Goal: Information Seeking & Learning: Learn about a topic

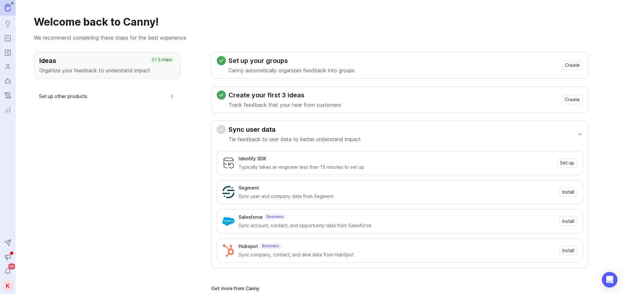
click at [8, 33] on link "Portal" at bounding box center [8, 38] width 12 height 12
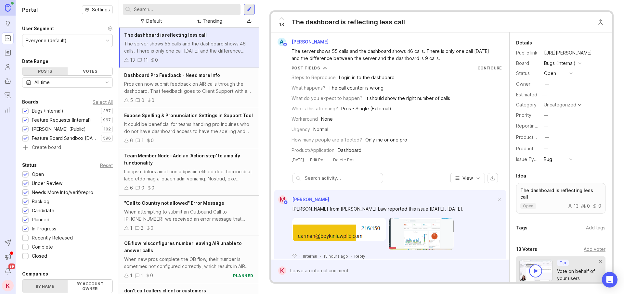
click at [10, 50] on rect "Roadmaps" at bounding box center [8, 53] width 6 height 6
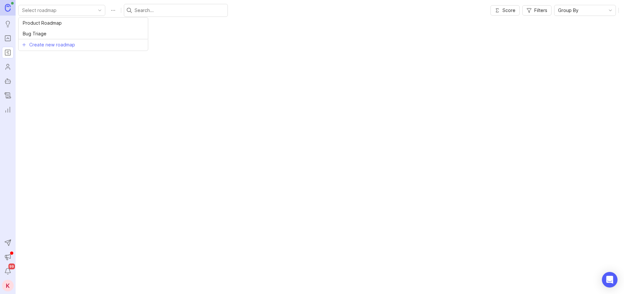
click at [43, 12] on input "toggle menu" at bounding box center [58, 10] width 72 height 7
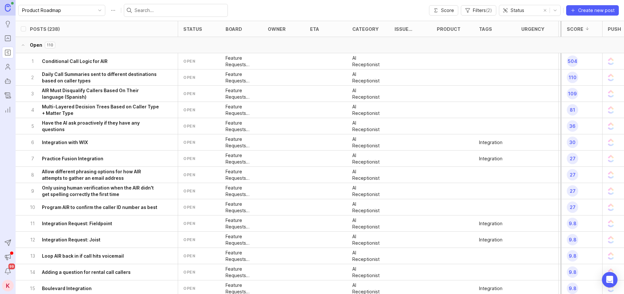
click at [76, 47] on button "Open 110" at bounding box center [325, 45] width 619 height 16
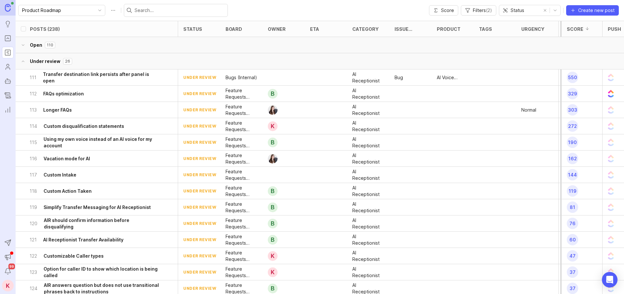
click at [76, 63] on button "Under review 26" at bounding box center [325, 61] width 619 height 16
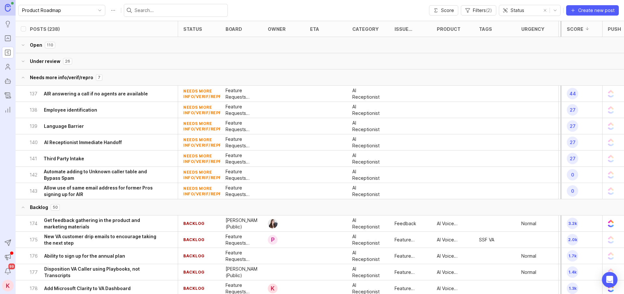
click at [92, 76] on button "Needs more info/verif/repro 7" at bounding box center [325, 78] width 619 height 16
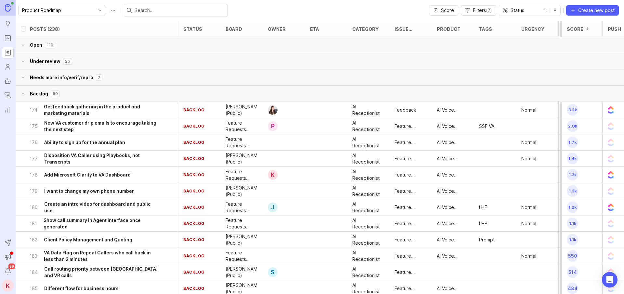
click at [83, 90] on button "Backlog 50" at bounding box center [325, 94] width 619 height 16
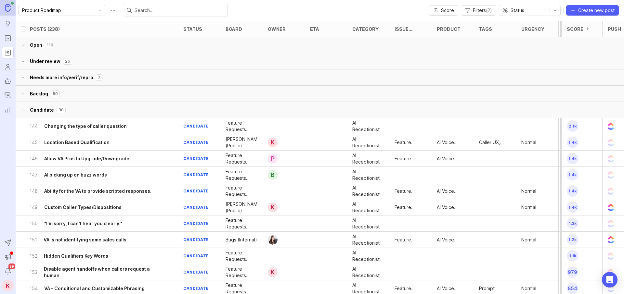
click at [99, 104] on button "Candidate 30" at bounding box center [325, 110] width 619 height 16
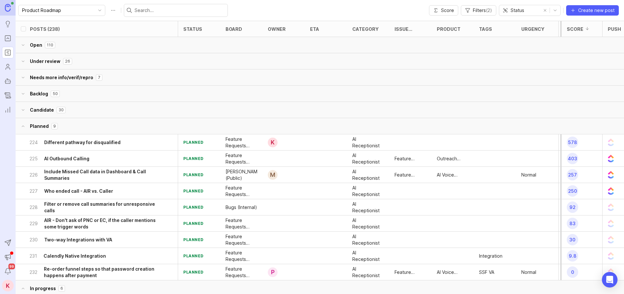
click at [97, 127] on button "Planned 9" at bounding box center [325, 126] width 619 height 16
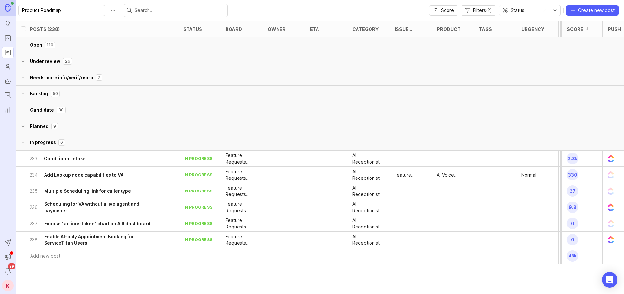
click at [99, 145] on button "In progress 6" at bounding box center [325, 143] width 619 height 16
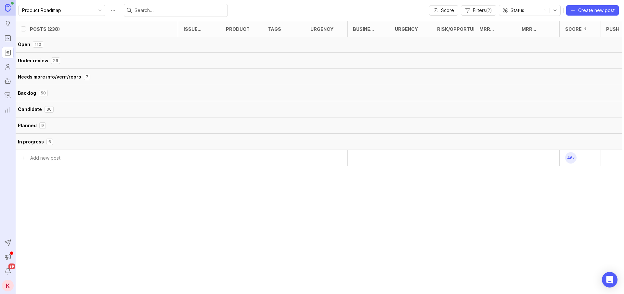
scroll to position [0, 211]
click at [68, 49] on button "Open 110" at bounding box center [313, 45] width 619 height 16
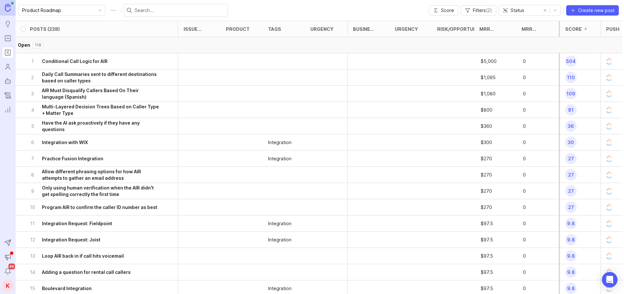
click at [68, 48] on button "Open 110" at bounding box center [313, 45] width 619 height 16
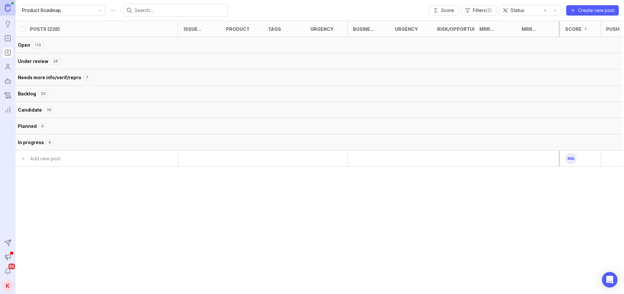
click at [66, 70] on button "Needs more info/verif/repro 7" at bounding box center [313, 78] width 619 height 16
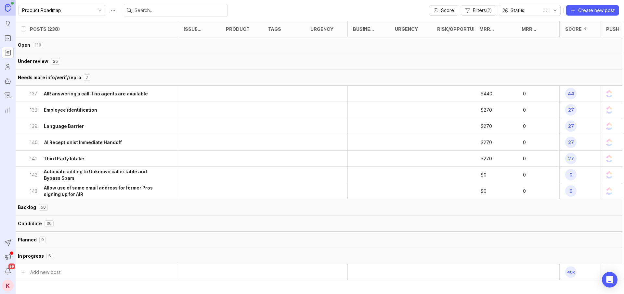
click at [95, 66] on button "Under review 26" at bounding box center [313, 61] width 619 height 16
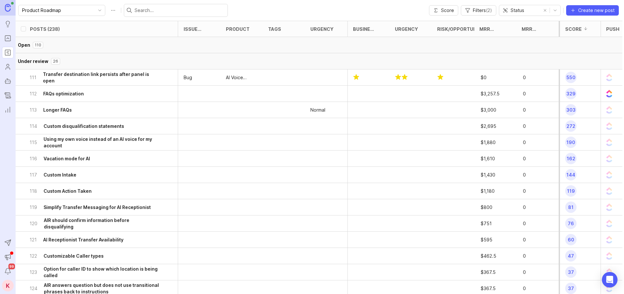
click at [86, 48] on button "Open 110" at bounding box center [313, 45] width 619 height 16
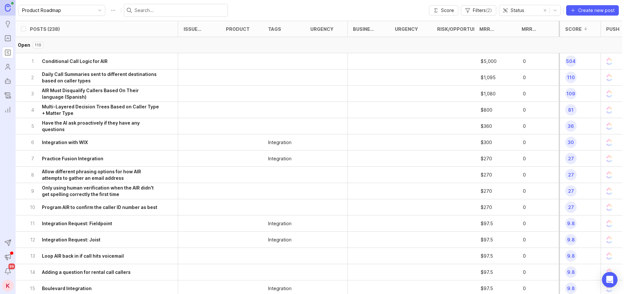
click at [88, 48] on button "Open 110" at bounding box center [313, 45] width 619 height 16
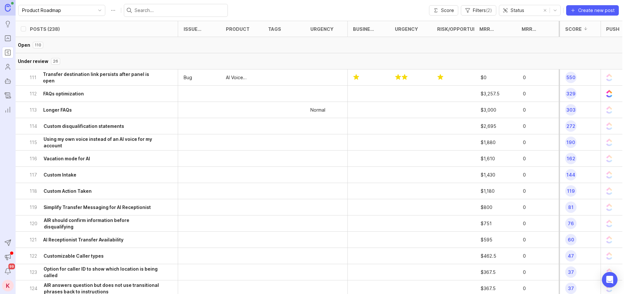
click at [93, 65] on button "Under review 26" at bounding box center [313, 61] width 619 height 16
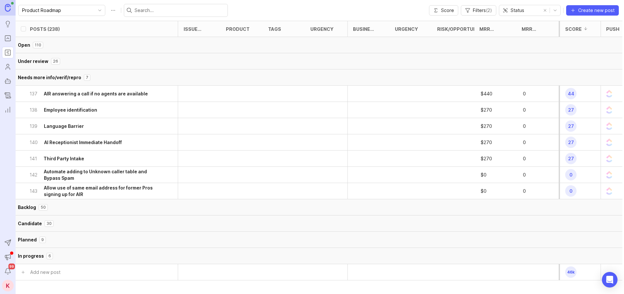
click at [93, 80] on button "Needs more info/verif/repro 7" at bounding box center [313, 78] width 619 height 16
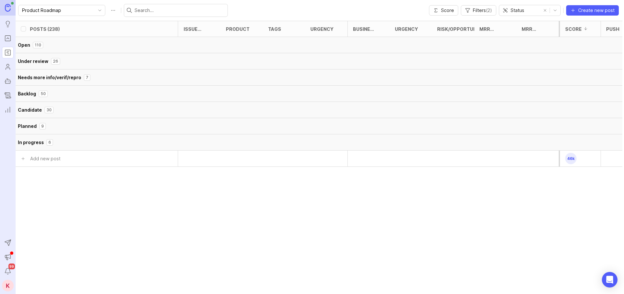
click at [91, 47] on button "Open 110" at bounding box center [313, 45] width 619 height 16
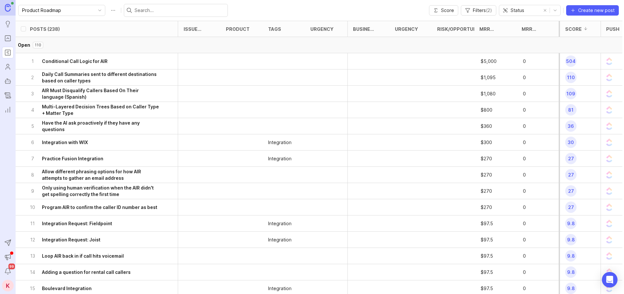
click at [95, 80] on h6 "Daily Call Summaries sent to different destinations based on caller types" at bounding box center [100, 77] width 117 height 13
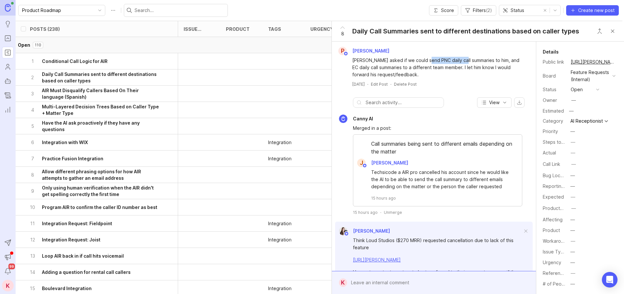
drag, startPoint x: 428, startPoint y: 60, endPoint x: 462, endPoint y: 60, distance: 34.1
click at [462, 60] on div "[PERSON_NAME] asked if we could send PNC daily call summaries to him, and EC da…" at bounding box center [437, 67] width 171 height 21
drag, startPoint x: 493, startPoint y: 59, endPoint x: 523, endPoint y: 68, distance: 30.9
click at [523, 68] on div "[PERSON_NAME] asked if we could send PNC daily call summaries to him, and EC da…" at bounding box center [433, 66] width 199 height 23
click at [408, 62] on div "[PERSON_NAME] asked if we could send PNC daily call summaries to him, and EC da…" at bounding box center [437, 67] width 171 height 21
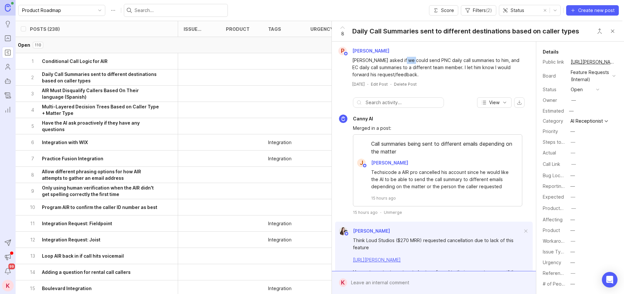
click at [408, 62] on div "[PERSON_NAME] asked if we could send PNC daily call summaries to him, and EC da…" at bounding box center [437, 67] width 171 height 21
click at [99, 110] on h6 "Multi-Layered Decision Trees Based on Caller Type + Matter Type" at bounding box center [100, 110] width 117 height 13
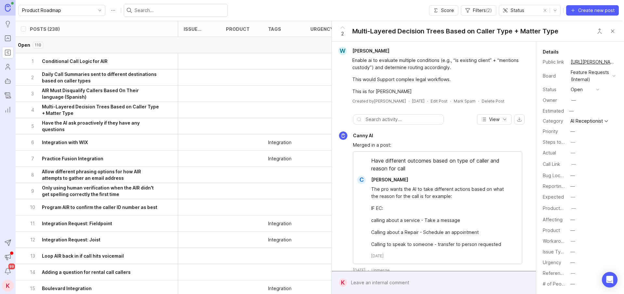
click at [613, 31] on button "Close button" at bounding box center [612, 31] width 13 height 13
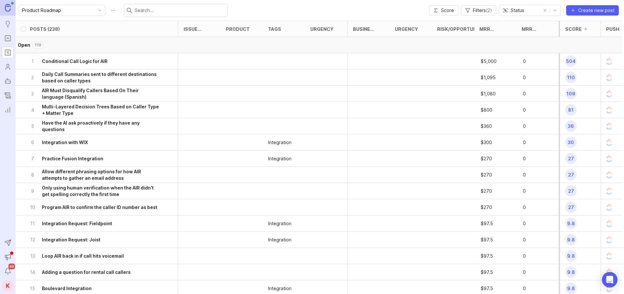
click at [135, 12] on input "text" at bounding box center [180, 10] width 90 height 7
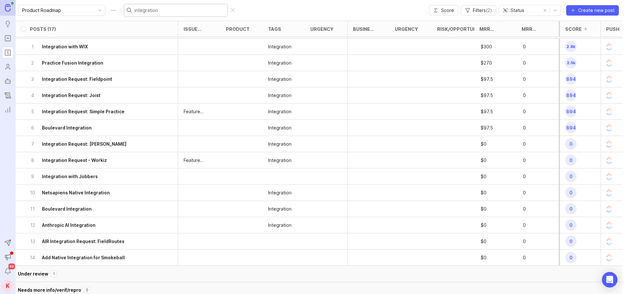
scroll to position [0, 211]
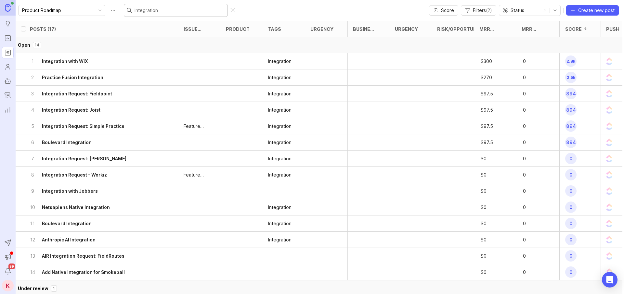
type input "integration"
click at [67, 46] on button "Open 14" at bounding box center [313, 45] width 619 height 16
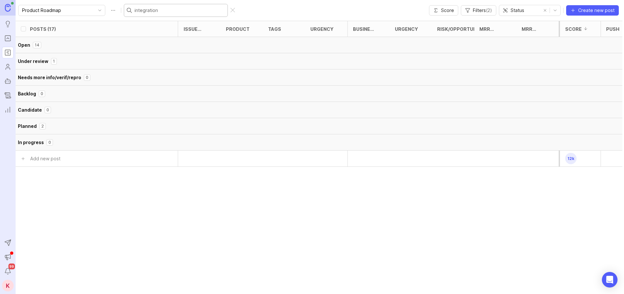
click at [150, 12] on input "integration" at bounding box center [180, 10] width 90 height 7
click at [72, 61] on button "Under review 26" at bounding box center [313, 61] width 619 height 16
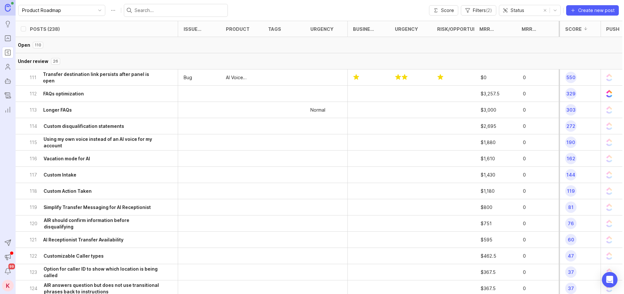
click at [95, 57] on button "Under review 26" at bounding box center [313, 61] width 619 height 16
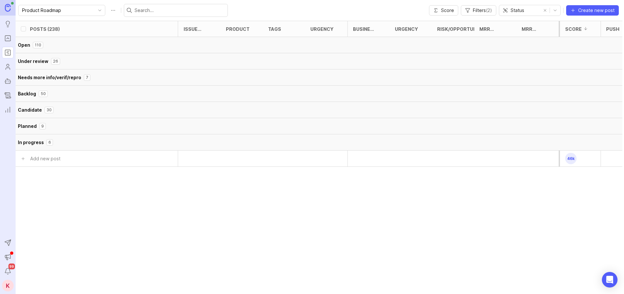
click at [96, 76] on button "Needs more info/verif/repro 7" at bounding box center [313, 78] width 619 height 16
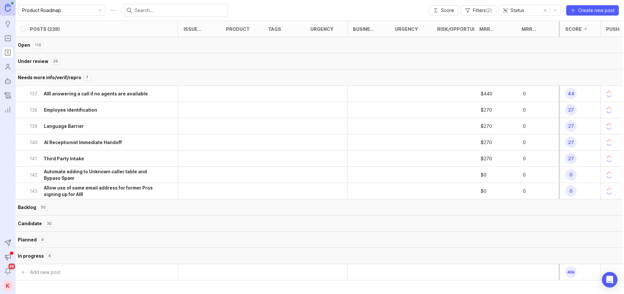
click at [126, 79] on button "Needs more info/verif/repro 7" at bounding box center [313, 78] width 619 height 16
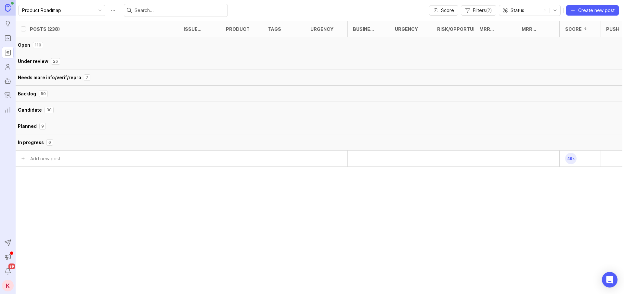
click at [91, 92] on button "Backlog 50" at bounding box center [313, 94] width 619 height 16
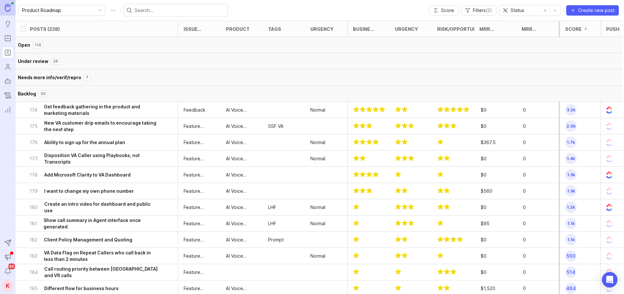
click at [95, 93] on button "Backlog 50" at bounding box center [313, 94] width 619 height 16
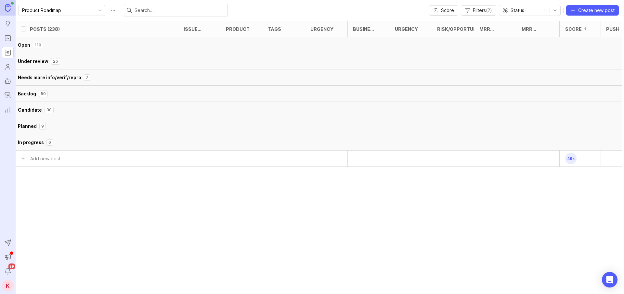
click at [116, 109] on button "Candidate 30" at bounding box center [313, 110] width 619 height 16
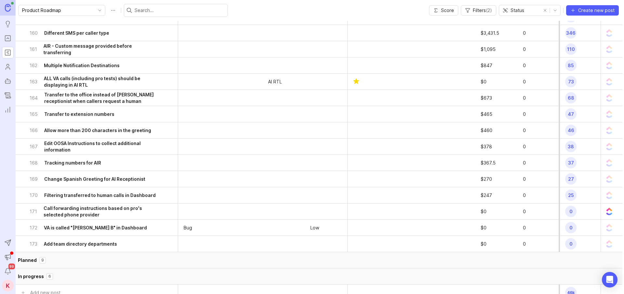
scroll to position [394, 211]
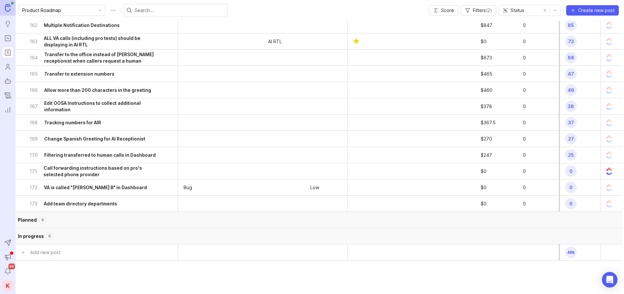
click at [77, 217] on button "Planned 9" at bounding box center [313, 220] width 619 height 16
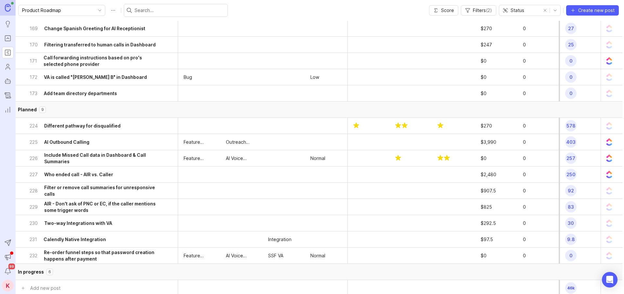
scroll to position [595, 211]
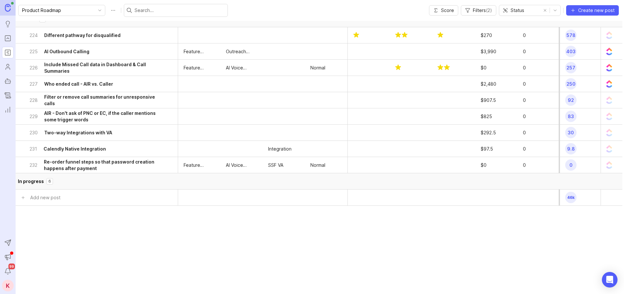
click at [86, 54] on h6 "AI Outbound Calling" at bounding box center [66, 51] width 45 height 6
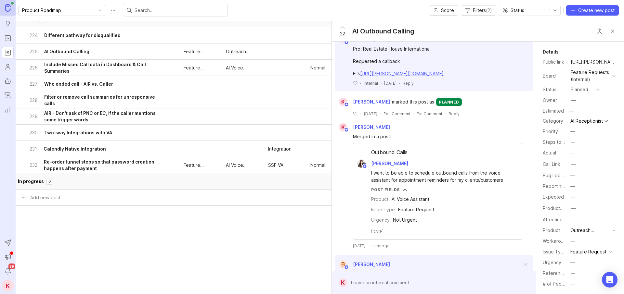
scroll to position [21, 0]
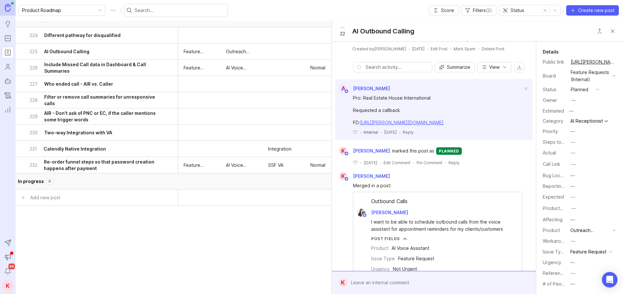
click at [87, 83] on h6 "Who ended call - AIR vs. Caller" at bounding box center [78, 84] width 69 height 6
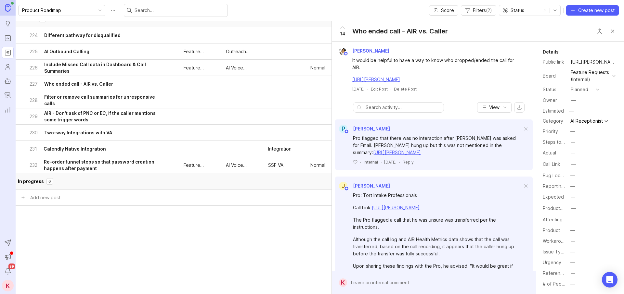
click at [100, 136] on div "230 Two-way Integrations with VA" at bounding box center [95, 133] width 130 height 16
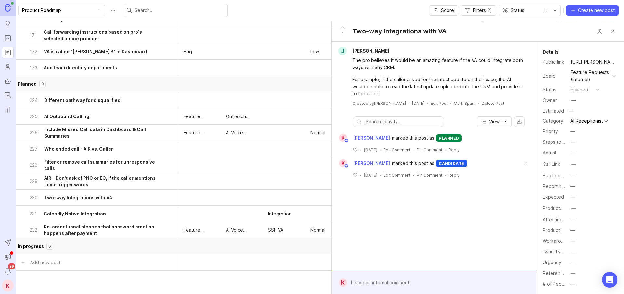
scroll to position [439, 211]
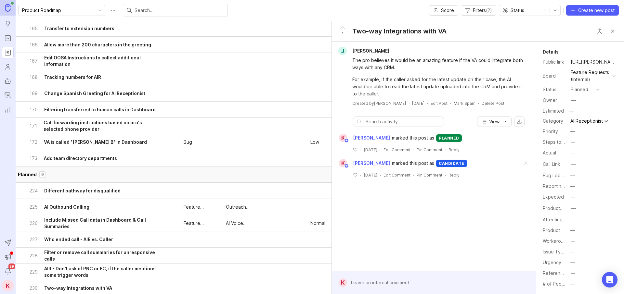
click at [129, 170] on button "Planned 9" at bounding box center [313, 175] width 619 height 16
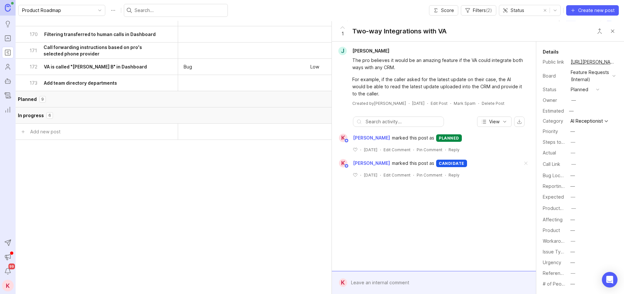
scroll to position [515, 211]
drag, startPoint x: 614, startPoint y: 33, endPoint x: 346, endPoint y: 191, distance: 311.3
click at [613, 33] on button "Close button" at bounding box center [612, 31] width 13 height 13
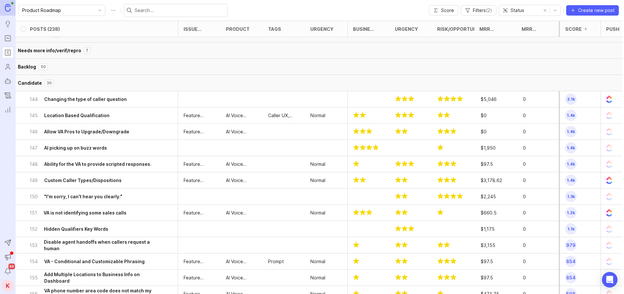
scroll to position [0, 211]
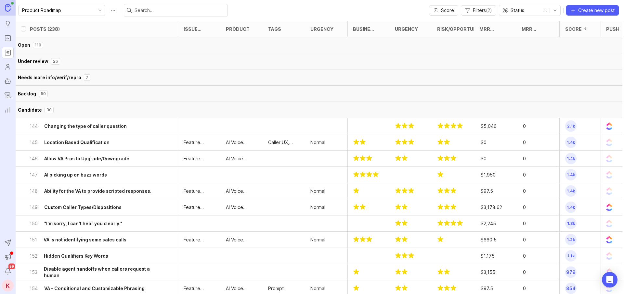
click at [113, 106] on button "Candidate 30" at bounding box center [313, 110] width 619 height 16
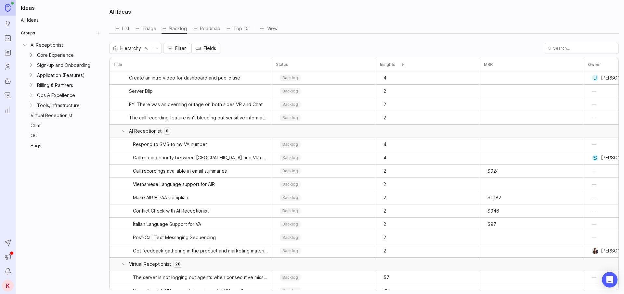
click at [28, 44] on icon "Collapse AI Receptionist" at bounding box center [24, 45] width 6 height 6
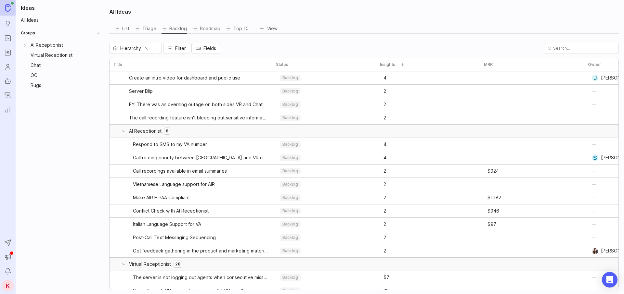
click at [28, 45] on div "AI Receptionist" at bounding box center [60, 45] width 84 height 10
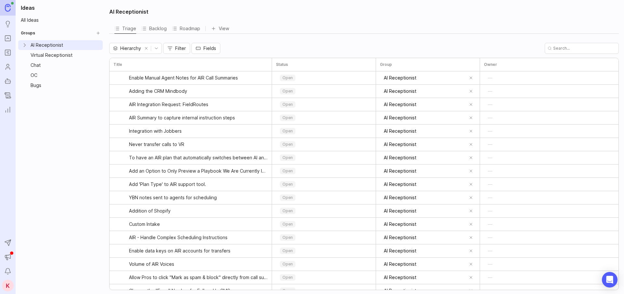
click at [24, 44] on icon "Expand AI Receptionist" at bounding box center [24, 45] width 6 height 6
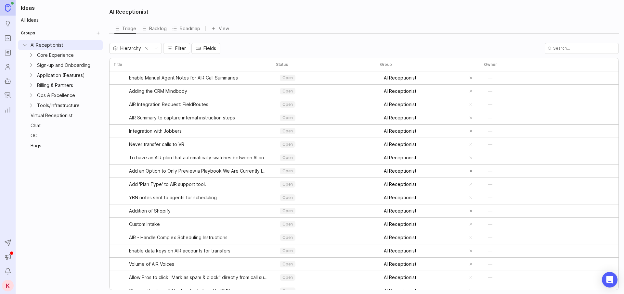
click at [67, 94] on div "Ops & Excellence" at bounding box center [65, 95] width 56 height 7
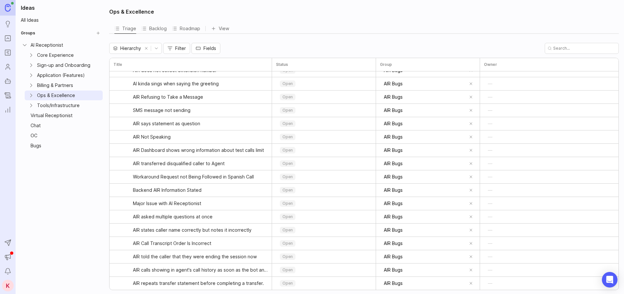
scroll to position [547, 0]
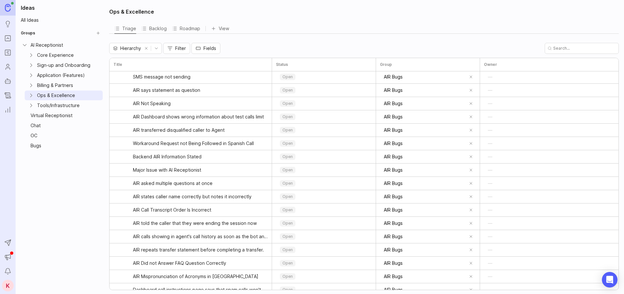
click at [68, 105] on div "Tools/Infrastructure" at bounding box center [65, 105] width 56 height 7
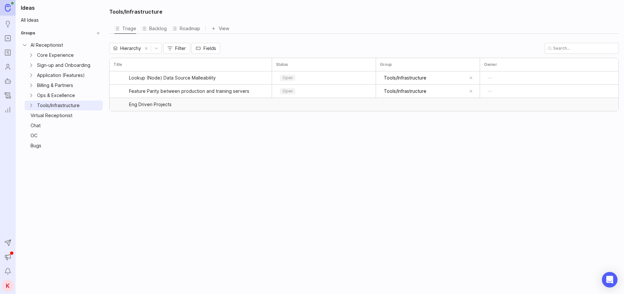
click at [69, 66] on div "Sign-up and Onboarding" at bounding box center [65, 65] width 56 height 7
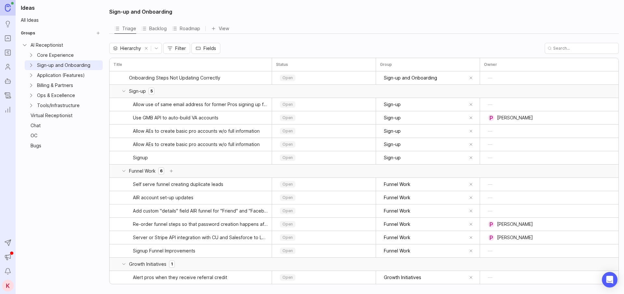
click at [195, 171] on div "Funnel Work 6" at bounding box center [191, 171] width 162 height 13
click at [182, 87] on div "Sign-up 5" at bounding box center [191, 91] width 162 height 13
click at [123, 92] on icon at bounding box center [123, 91] width 5 height 5
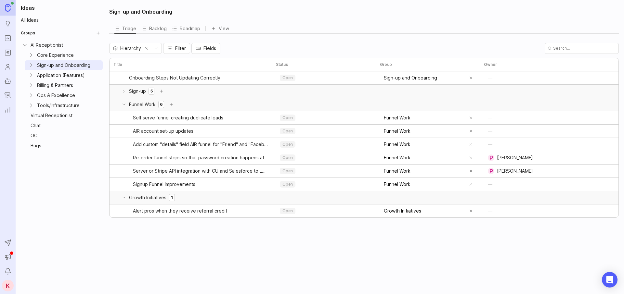
click at [123, 104] on icon at bounding box center [123, 104] width 5 height 5
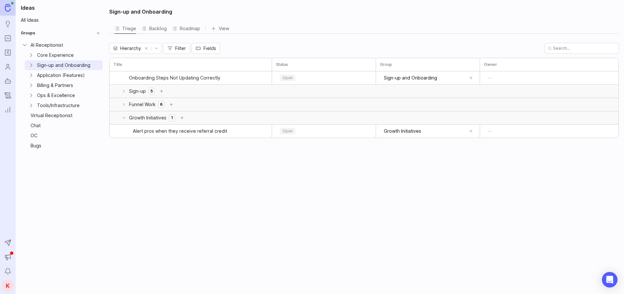
click at [123, 119] on icon at bounding box center [123, 117] width 5 height 5
click at [53, 56] on div "Core Experience" at bounding box center [65, 55] width 56 height 7
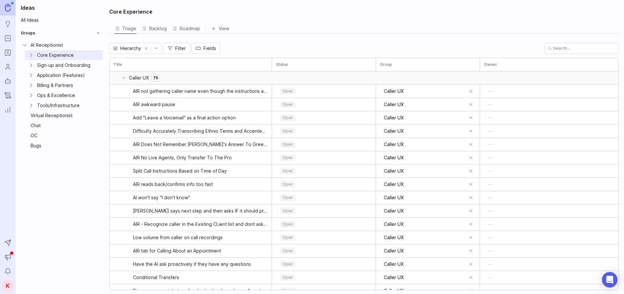
click at [31, 55] on icon "Expand Core Experience" at bounding box center [32, 55] width 2 height 3
click at [68, 76] on div "Prompt Improvement" at bounding box center [69, 75] width 50 height 7
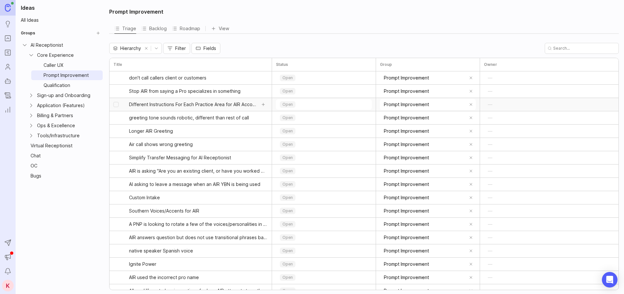
click at [187, 99] on link "Different Instructions For Each Practice Area for AIR Accounts" at bounding box center [192, 104] width 127 height 13
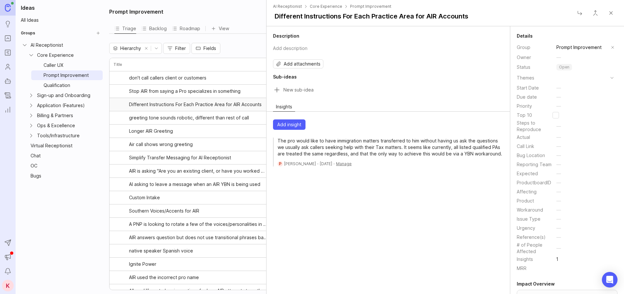
click at [376, 152] on p "The pro would like to have immigration matters transferred to him without havin…" at bounding box center [390, 147] width 226 height 19
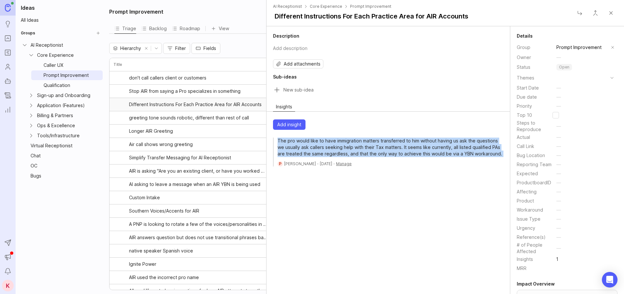
click at [376, 152] on p "The pro would like to have immigration matters transferred to him without havin…" at bounding box center [390, 147] width 226 height 19
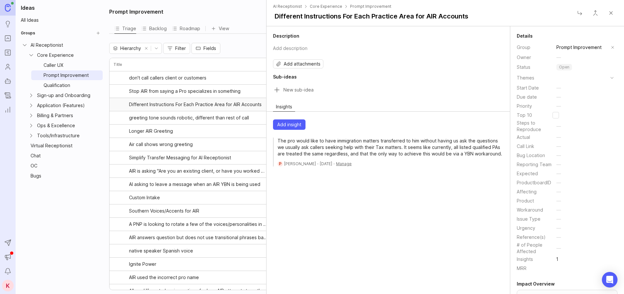
click at [351, 182] on div "Description Add description Add attachments Sub-ideas Insights Add insight The …" at bounding box center [388, 160] width 244 height 268
click at [164, 168] on span "AIR is asking "Are you an existing client, or have you worked with us before?"" at bounding box center [192, 171] width 127 height 6
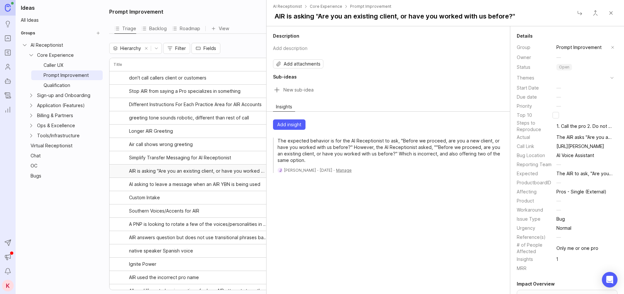
click at [349, 166] on div "The expected behavior is for the AI Receptionist to ask, "Before we proceed, ar…" at bounding box center [388, 155] width 230 height 35
click at [349, 169] on html "Ideas Portal Roadmaps Users Autopilot Changelog Reporting Send to Autopilot Ann…" at bounding box center [312, 147] width 624 height 294
click at [408, 163] on html "Ideas Portal Roadmaps Users Autopilot Changelog Reporting Send to Autopilot Ann…" at bounding box center [312, 147] width 624 height 294
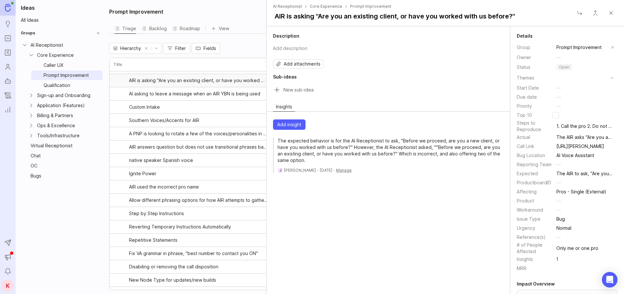
scroll to position [101, 0]
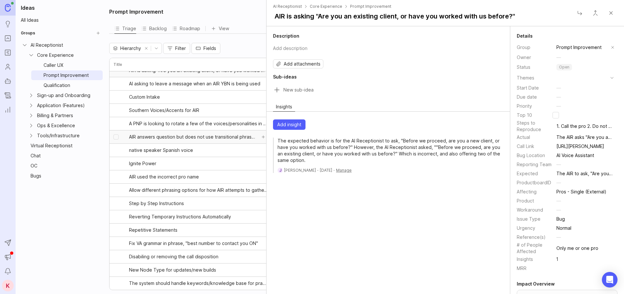
click at [152, 134] on span "AIR answers question but does not use transitional phrases back to instructions" at bounding box center [192, 137] width 127 height 6
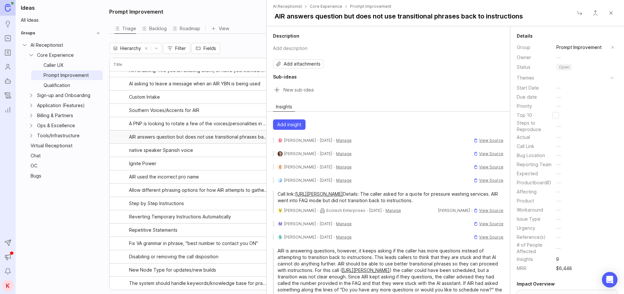
scroll to position [57, 0]
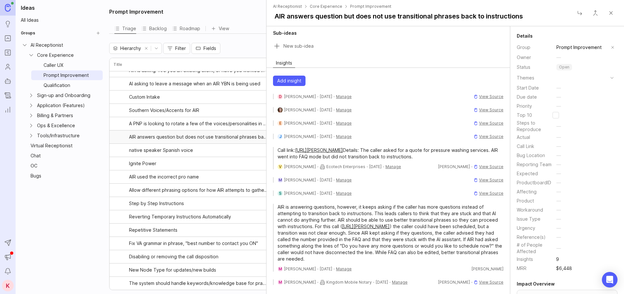
click at [611, 14] on button "Close" at bounding box center [610, 12] width 13 height 13
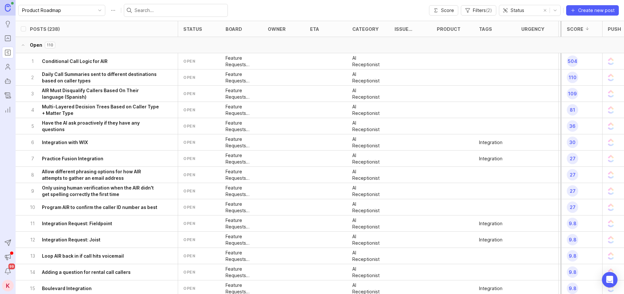
click at [84, 47] on button "Open 110" at bounding box center [325, 45] width 619 height 16
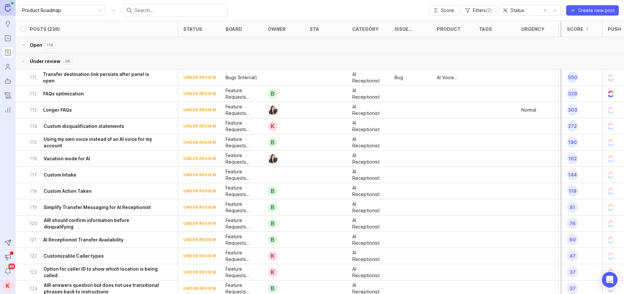
click at [78, 65] on button "Under review 26" at bounding box center [325, 61] width 619 height 16
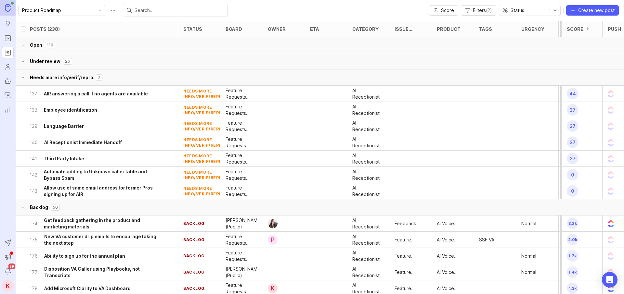
click at [98, 76] on p "7" at bounding box center [99, 77] width 3 height 5
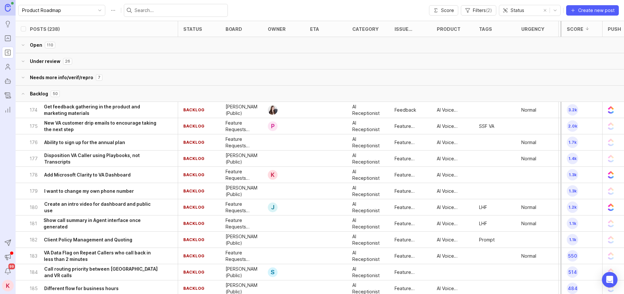
click at [137, 94] on button "Backlog 50" at bounding box center [325, 94] width 619 height 16
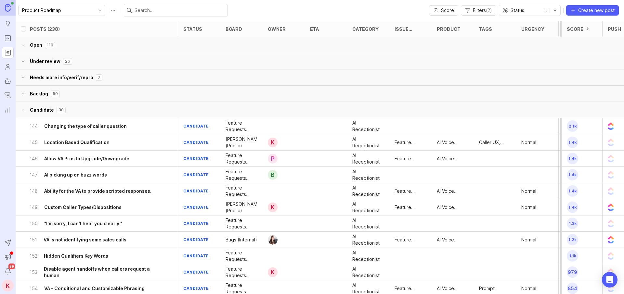
click at [137, 94] on button "Backlog 50" at bounding box center [325, 94] width 619 height 16
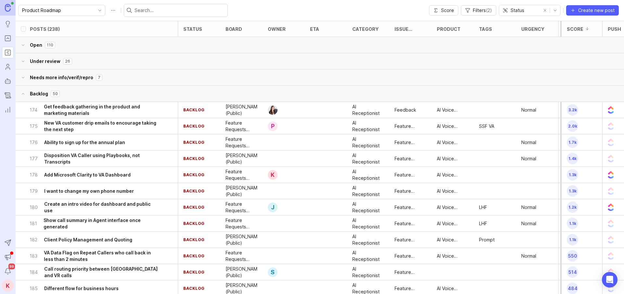
click at [137, 94] on button "Backlog 50" at bounding box center [325, 94] width 619 height 16
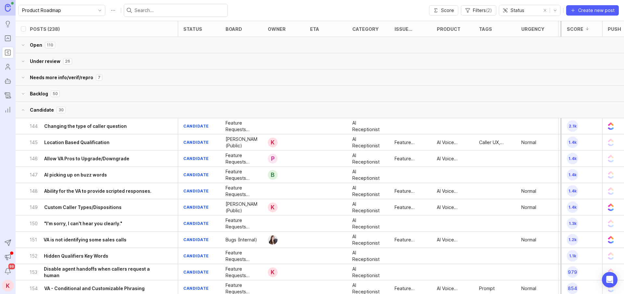
click at [130, 117] on button "Candidate 30" at bounding box center [325, 110] width 619 height 16
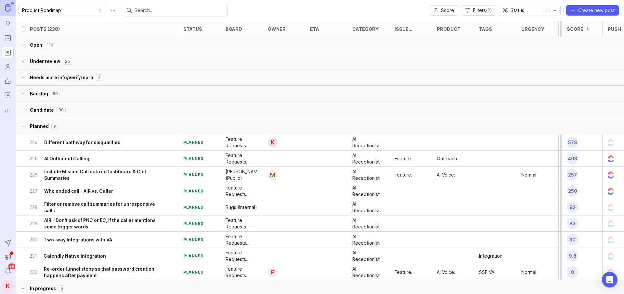
click at [118, 135] on div "224 Different pathway for disqualified" at bounding box center [95, 143] width 130 height 16
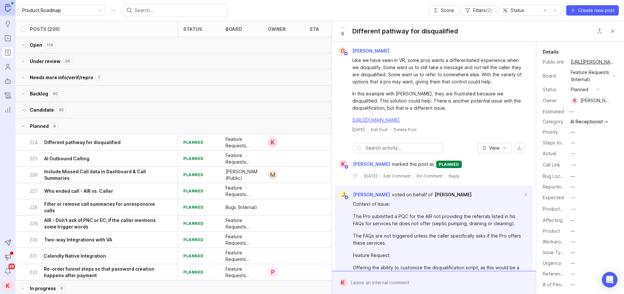
click at [118, 123] on button "Planned 9" at bounding box center [325, 126] width 619 height 16
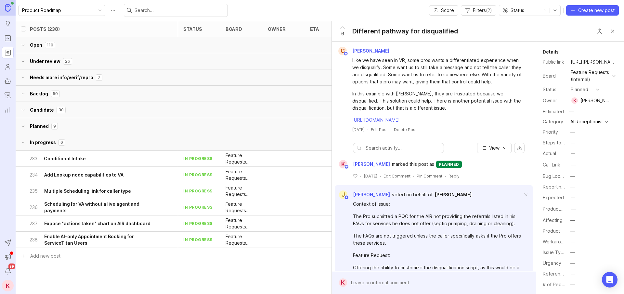
click at [614, 28] on button "Close button" at bounding box center [612, 31] width 13 height 13
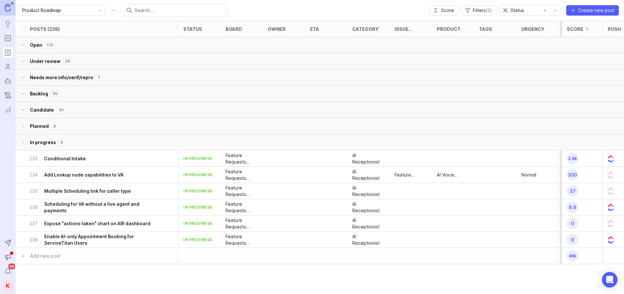
click at [168, 142] on button "In progress 6" at bounding box center [325, 143] width 619 height 16
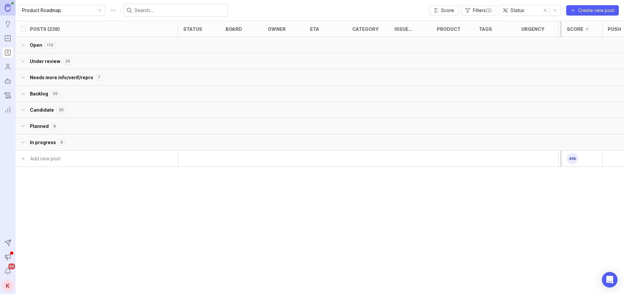
click at [478, 11] on span "Filters ( 2 )" at bounding box center [482, 10] width 19 height 6
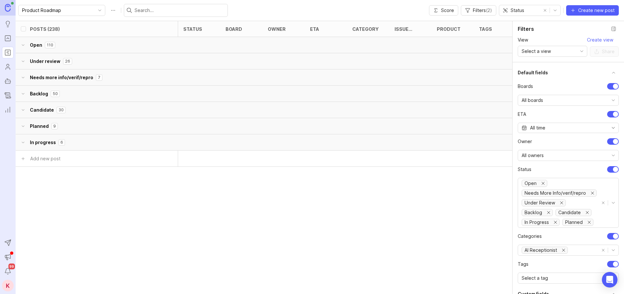
click at [553, 157] on div "All owners" at bounding box center [563, 155] width 90 height 10
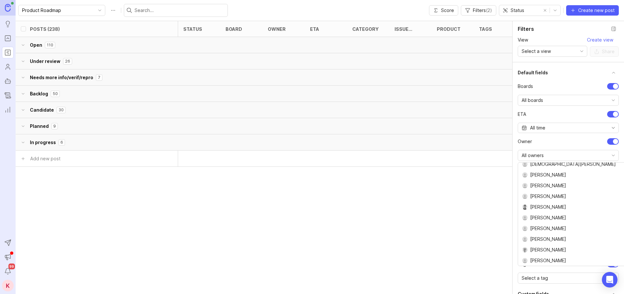
scroll to position [594, 0]
click at [557, 262] on span "[PERSON_NAME]" at bounding box center [548, 260] width 36 height 7
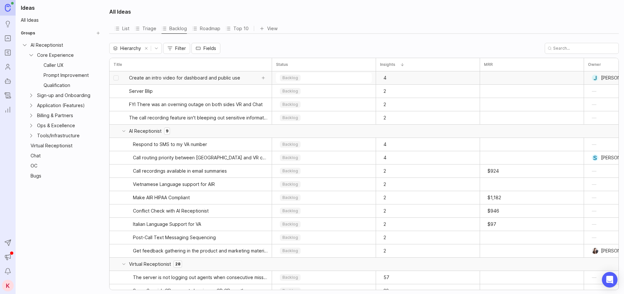
click at [198, 79] on span "Create an intro video for dashboard and public use" at bounding box center [184, 78] width 111 height 6
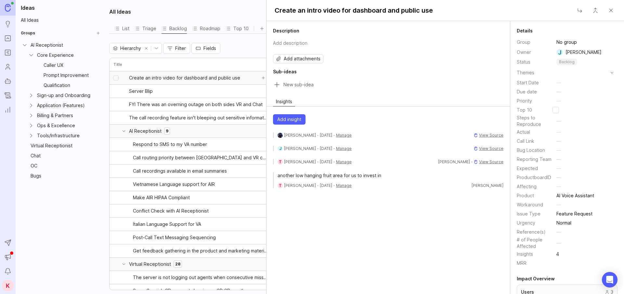
click at [198, 79] on span "Create an intro video for dashboard and public use" at bounding box center [184, 78] width 111 height 6
click at [225, 78] on span "Create an intro video for dashboard and public use" at bounding box center [184, 78] width 111 height 6
click at [102, 191] on div "Groups AI Receptionist Core Experience Caller UX Prompt Improvement Qualificati…" at bounding box center [60, 162] width 84 height 266
click at [616, 11] on button "Close" at bounding box center [610, 10] width 13 height 13
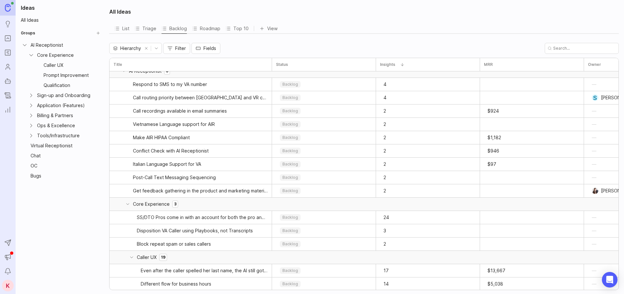
scroll to position [51, 0]
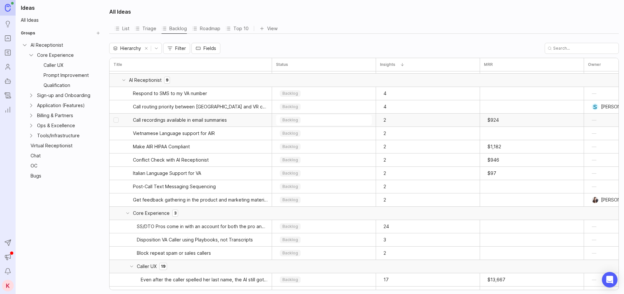
click at [414, 122] on div "2" at bounding box center [428, 120] width 96 height 6
click at [190, 116] on link "Call recordings available in email summaries" at bounding box center [194, 120] width 123 height 13
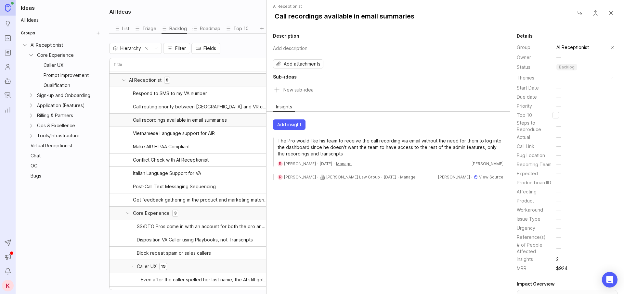
click at [494, 177] on span "View Source" at bounding box center [491, 177] width 24 height 5
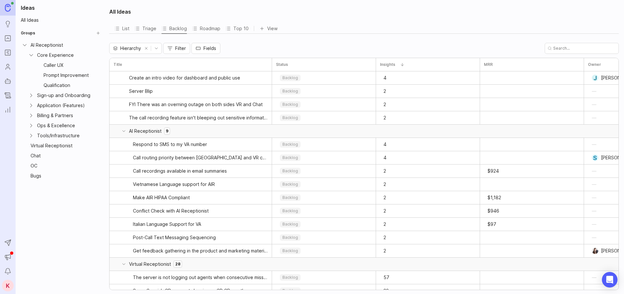
click at [29, 56] on icon "Collapse Core Experience" at bounding box center [31, 55] width 6 height 6
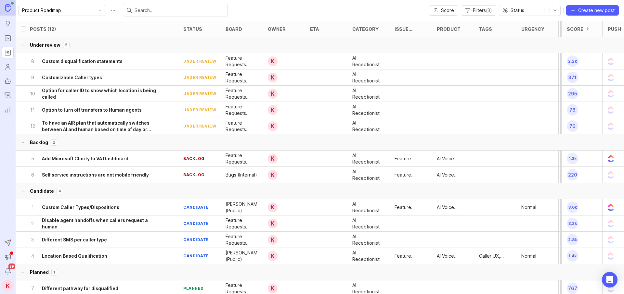
click at [3, 36] on link "Portal" at bounding box center [8, 38] width 12 height 12
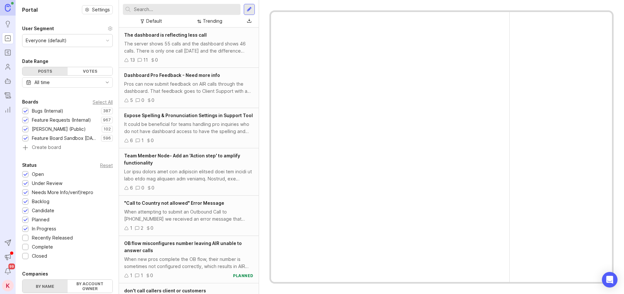
click at [5, 51] on icon "Roadmaps" at bounding box center [7, 53] width 7 height 8
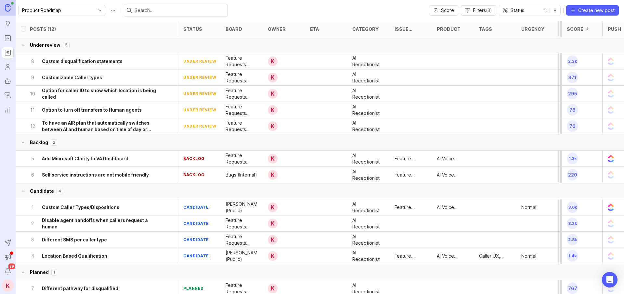
click at [102, 40] on button "Under review 5" at bounding box center [325, 45] width 619 height 16
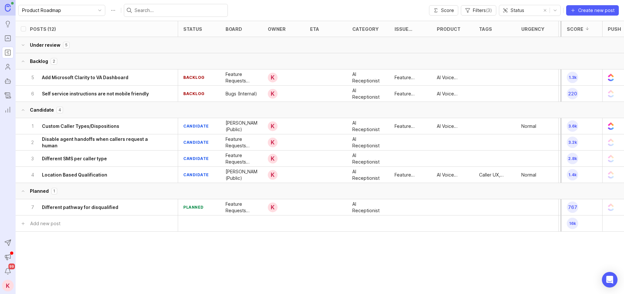
click at [104, 56] on button "Backlog 2" at bounding box center [325, 61] width 619 height 16
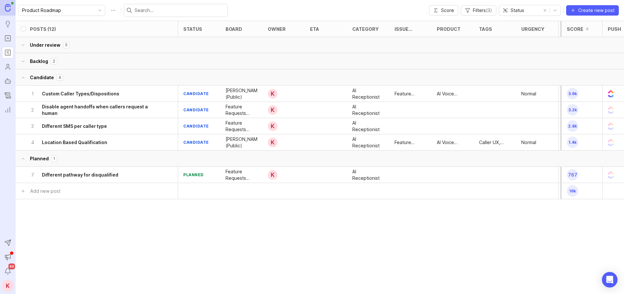
click at [103, 78] on button "Candidate 4" at bounding box center [325, 78] width 619 height 16
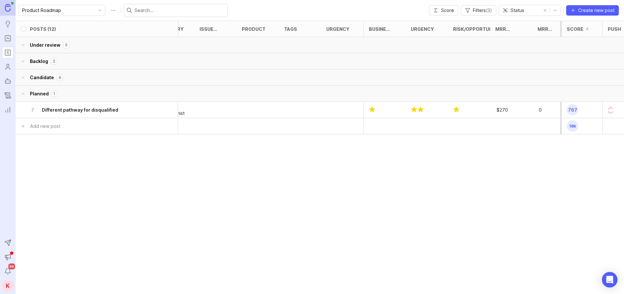
scroll to position [0, 211]
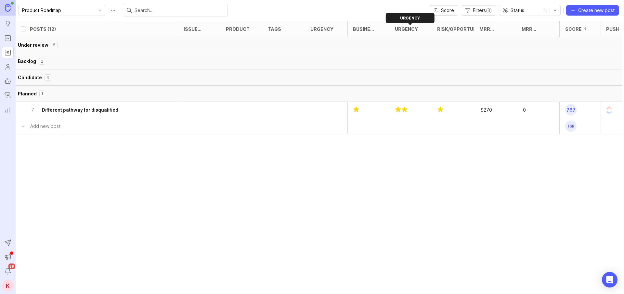
click at [410, 27] on div "Urgency" at bounding box center [406, 29] width 23 height 5
click at [10, 51] on rect "Roadmaps" at bounding box center [8, 53] width 6 height 6
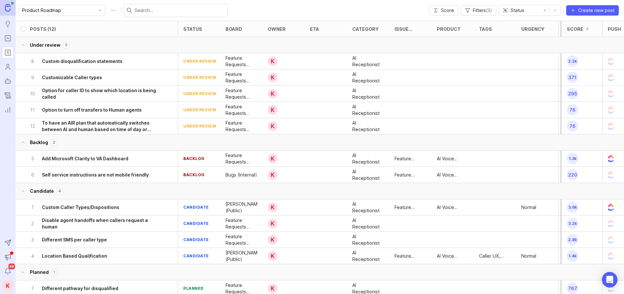
click at [9, 8] on img at bounding box center [8, 7] width 6 height 7
